Goal: Transaction & Acquisition: Purchase product/service

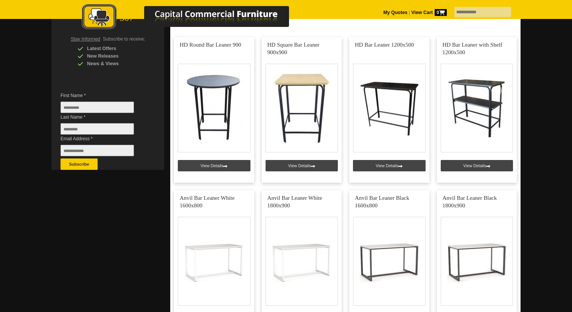
scroll to position [163, 0]
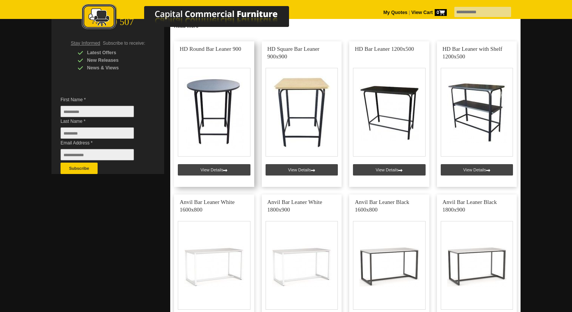
click at [220, 119] on link at bounding box center [214, 113] width 80 height 145
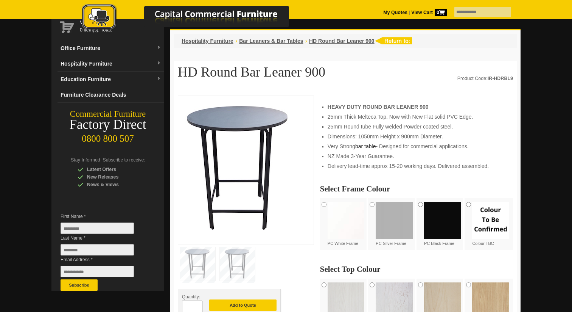
click at [334, 223] on img at bounding box center [346, 220] width 37 height 37
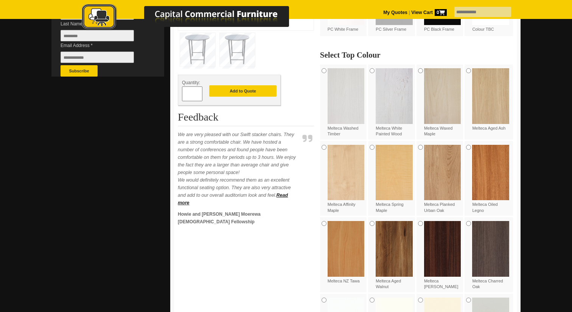
scroll to position [261, 0]
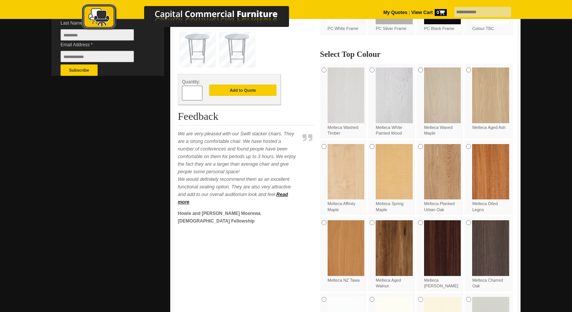
click at [351, 182] on img at bounding box center [346, 171] width 37 height 55
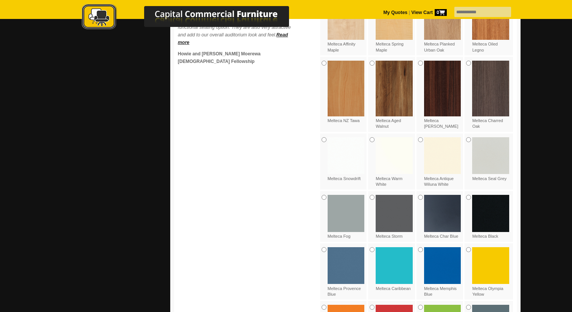
scroll to position [420, 0]
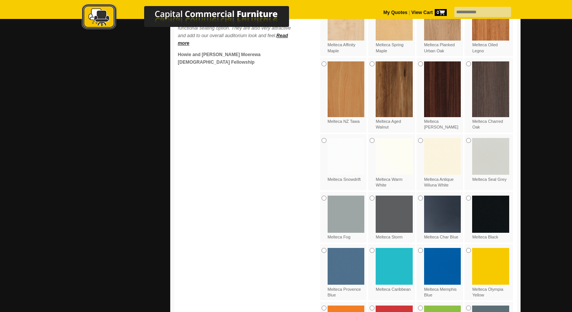
click at [354, 158] on img at bounding box center [346, 156] width 37 height 37
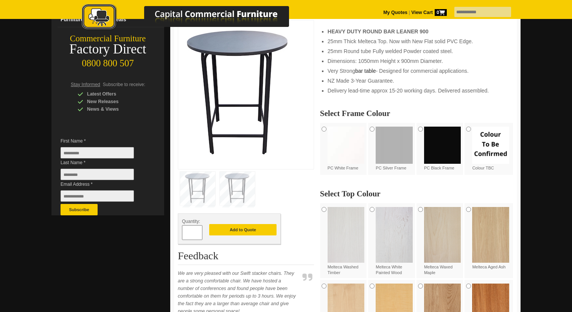
scroll to position [121, 0]
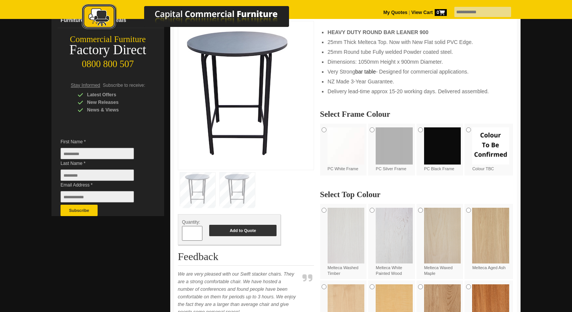
click at [243, 231] on button "Add to Quote" at bounding box center [242, 229] width 67 height 11
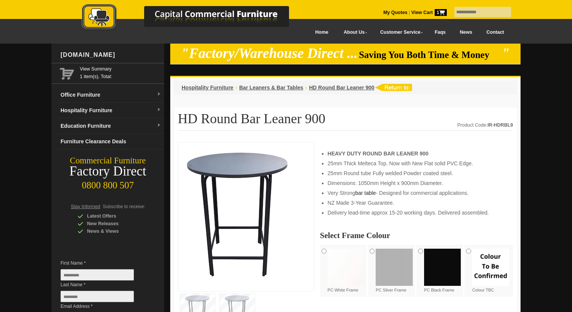
click at [440, 13] on icon at bounding box center [443, 12] width 6 height 5
